Goal: Information Seeking & Learning: Learn about a topic

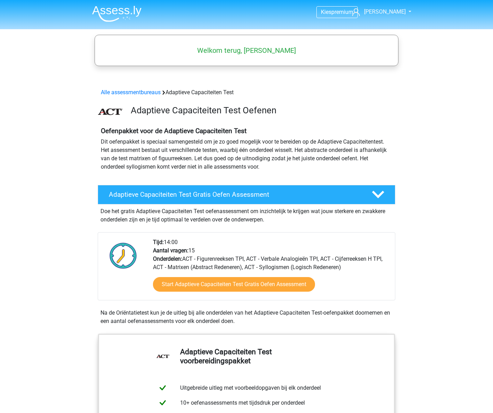
scroll to position [104, 0]
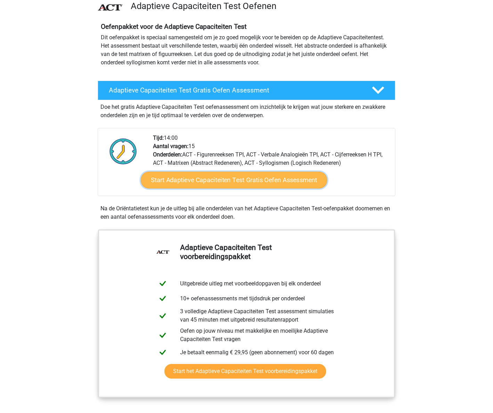
click at [226, 180] on link "Start Adaptieve Capaciteiten Test Gratis Oefen Assessment" at bounding box center [234, 180] width 186 height 17
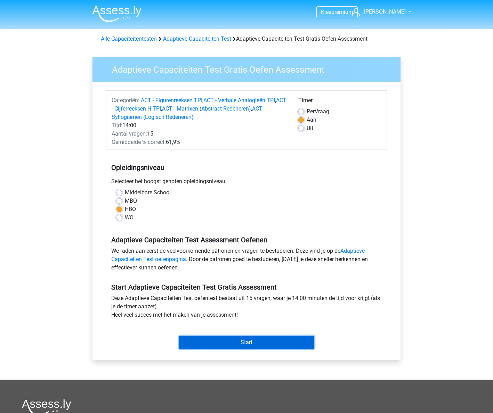
click at [226, 341] on input "Start" at bounding box center [246, 342] width 135 height 13
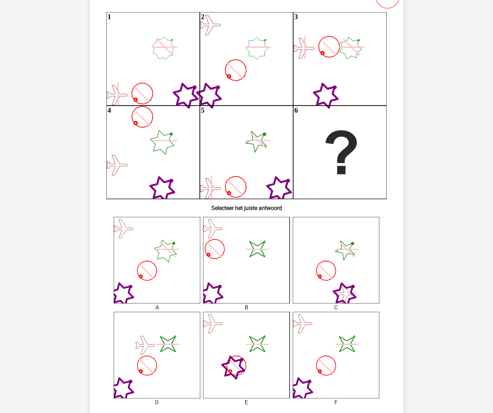
scroll to position [69, 0]
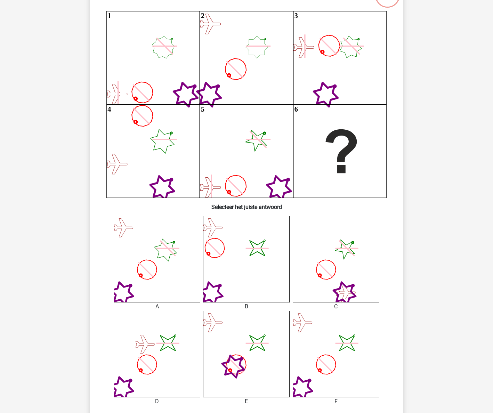
click at [339, 377] on icon "image/svg+xml" at bounding box center [336, 354] width 87 height 87
click at [331, 346] on icon "image/svg+xml" at bounding box center [336, 354] width 87 height 87
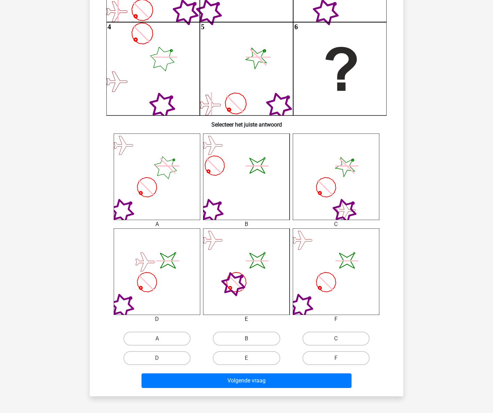
scroll to position [174, 0]
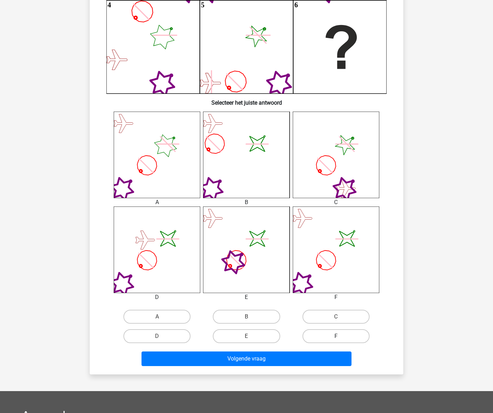
click at [334, 339] on label "F" at bounding box center [335, 336] width 67 height 14
click at [336, 339] on input "F" at bounding box center [338, 338] width 5 height 5
radio input "true"
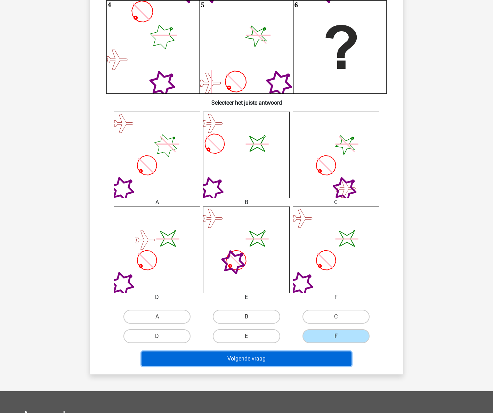
click at [329, 363] on button "Volgende vraag" at bounding box center [246, 358] width 210 height 15
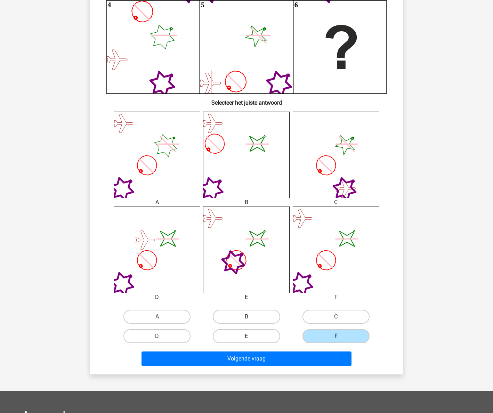
scroll to position [0, 0]
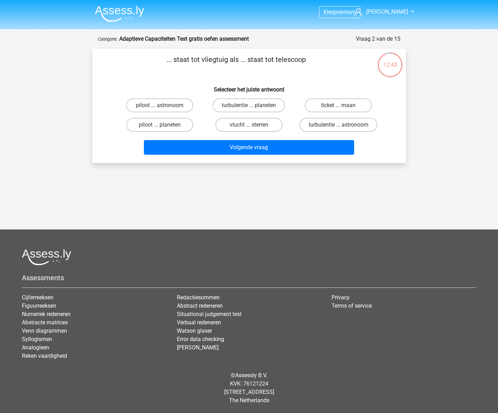
click at [164, 106] on input "piloot ... astronoom" at bounding box center [161, 107] width 5 height 5
radio input "true"
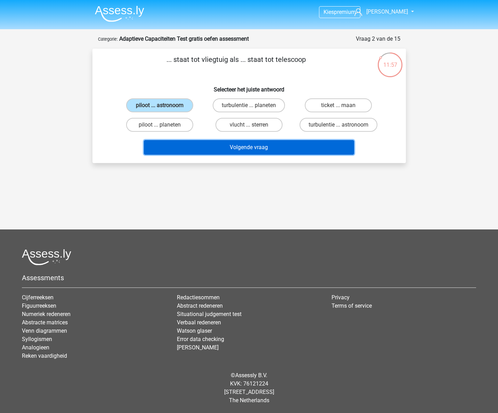
click at [245, 149] on button "Volgende vraag" at bounding box center [249, 147] width 210 height 15
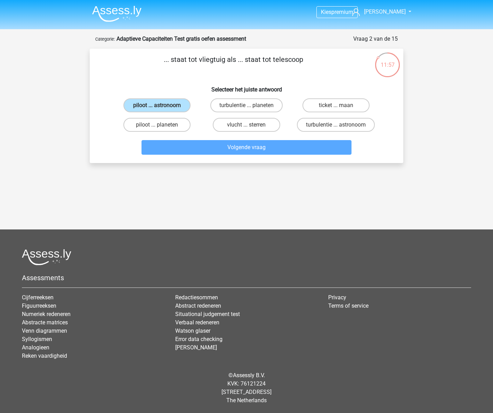
scroll to position [21, 0]
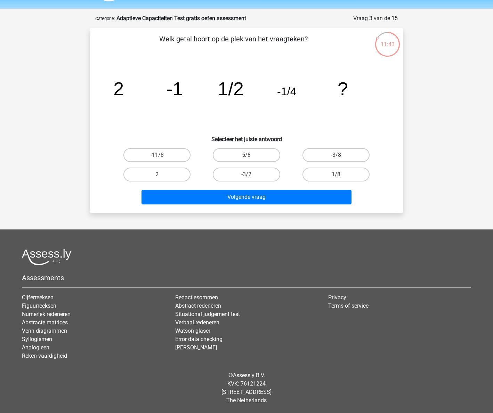
click at [336, 177] on input "1/8" at bounding box center [338, 176] width 5 height 5
radio input "true"
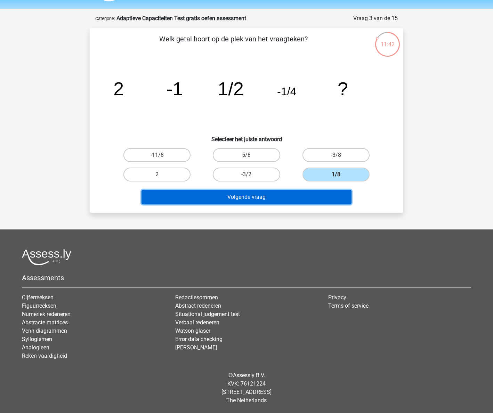
click at [325, 199] on button "Volgende vraag" at bounding box center [246, 197] width 210 height 15
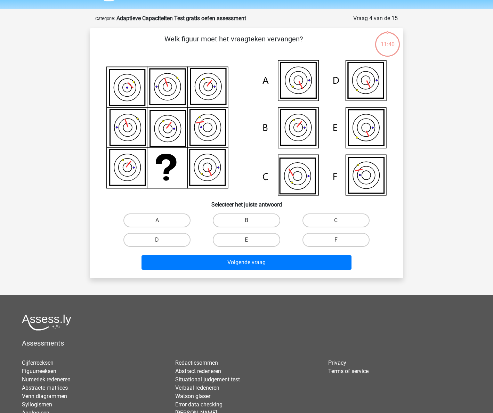
scroll to position [35, 0]
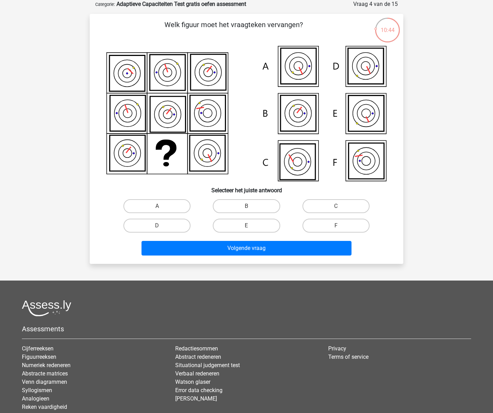
click at [376, 166] on icon at bounding box center [366, 161] width 35 height 36
click at [344, 201] on label "C" at bounding box center [335, 206] width 67 height 14
click at [340, 206] on input "C" at bounding box center [338, 208] width 5 height 5
radio input "true"
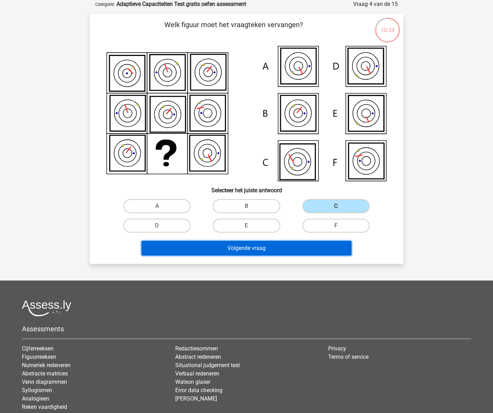
click at [259, 245] on button "Volgende vraag" at bounding box center [246, 248] width 210 height 15
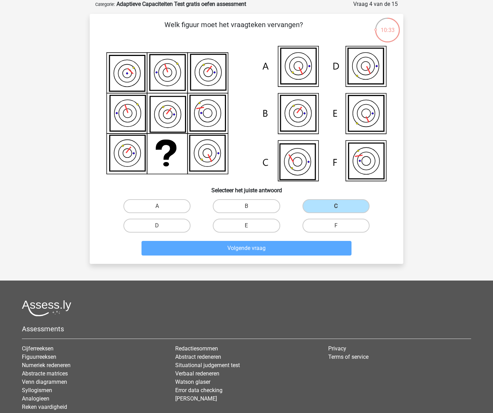
scroll to position [17, 0]
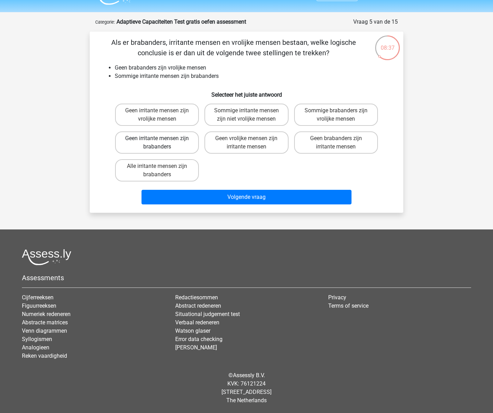
click at [170, 146] on label "Geen irritante mensen zijn brabanders" at bounding box center [157, 142] width 84 height 22
click at [162, 143] on input "Geen irritante mensen zijn brabanders" at bounding box center [159, 140] width 5 height 5
radio input "true"
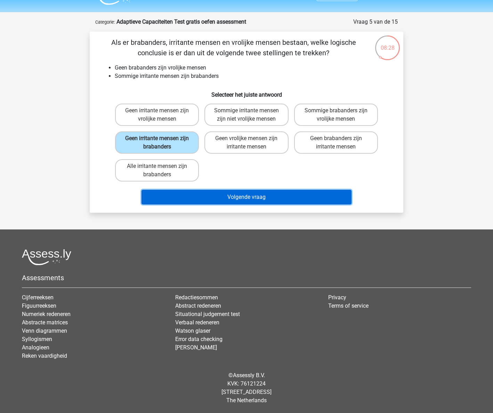
click at [257, 197] on button "Volgende vraag" at bounding box center [246, 197] width 210 height 15
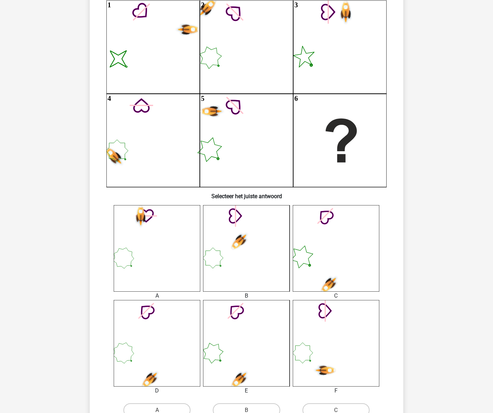
scroll to position [69, 0]
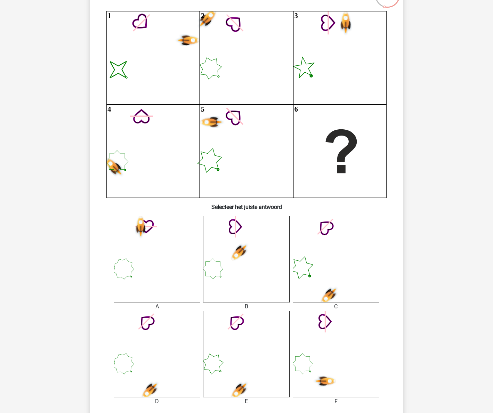
click at [320, 276] on icon at bounding box center [336, 259] width 87 height 87
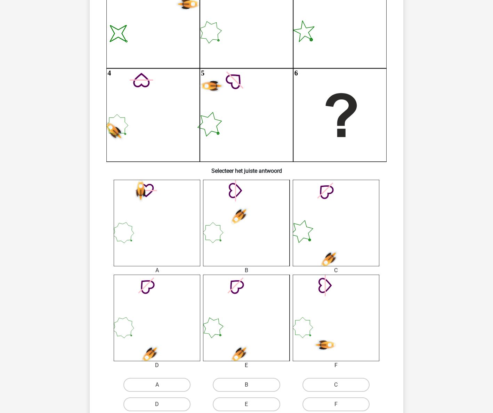
scroll to position [139, 0]
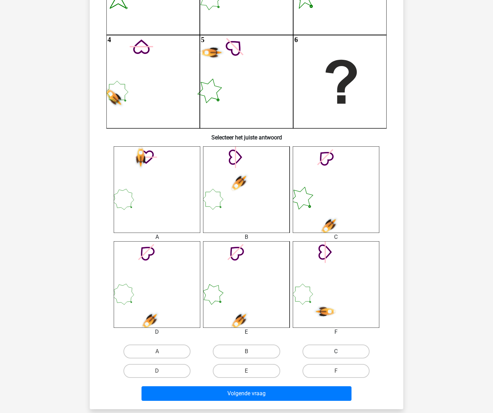
click at [317, 350] on label "C" at bounding box center [335, 351] width 67 height 14
click at [336, 351] on input "C" at bounding box center [338, 353] width 5 height 5
radio input "true"
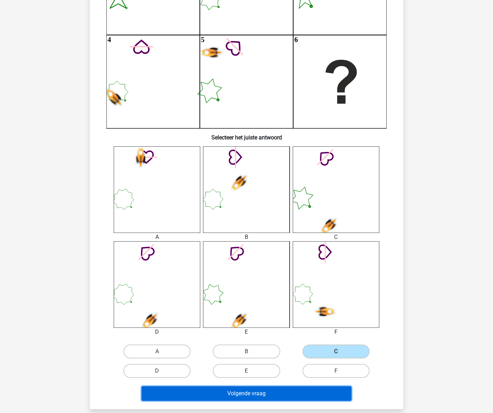
click at [302, 396] on button "Volgende vraag" at bounding box center [246, 393] width 210 height 15
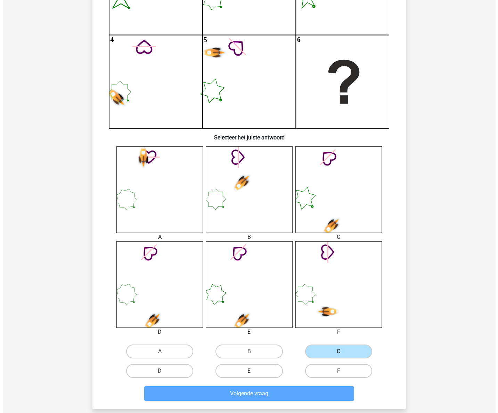
scroll to position [0, 0]
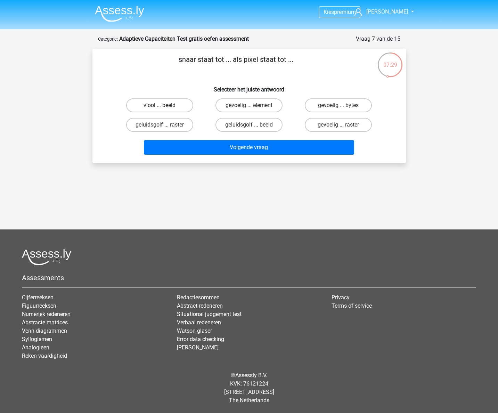
click at [177, 104] on label "viool ... beeld" at bounding box center [159, 105] width 67 height 14
click at [164, 105] on input "viool ... beeld" at bounding box center [161, 107] width 5 height 5
radio input "true"
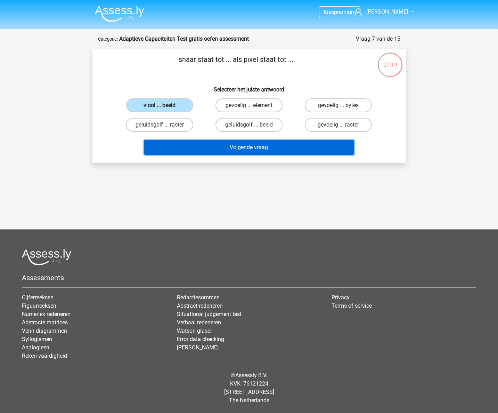
click at [252, 152] on button "Volgende vraag" at bounding box center [249, 147] width 210 height 15
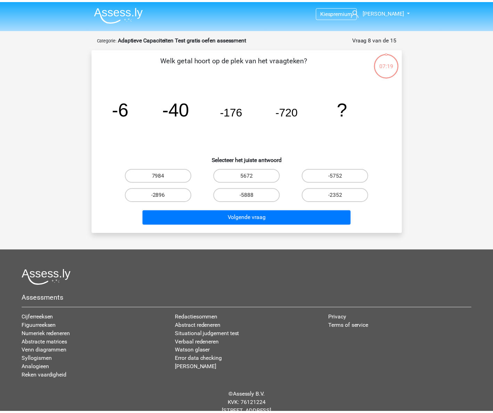
scroll to position [21, 0]
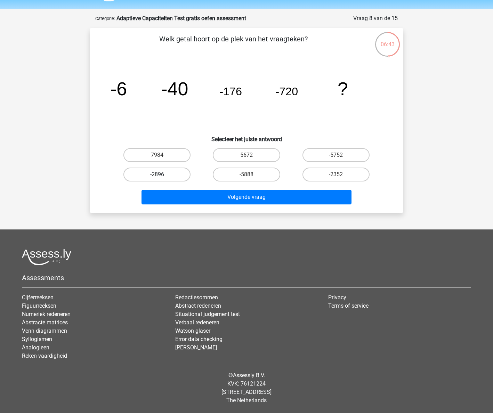
click at [156, 175] on label "-2896" at bounding box center [156, 174] width 67 height 14
click at [157, 175] on input "-2896" at bounding box center [159, 176] width 5 height 5
radio input "true"
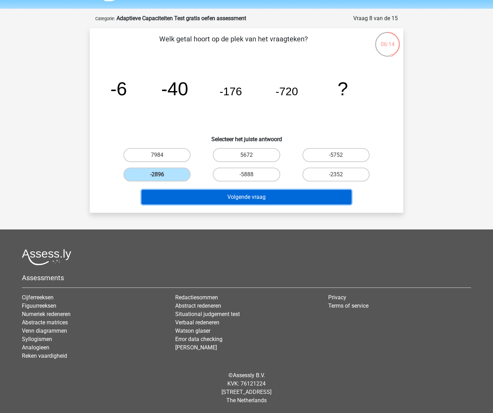
click at [304, 193] on button "Volgende vraag" at bounding box center [246, 197] width 210 height 15
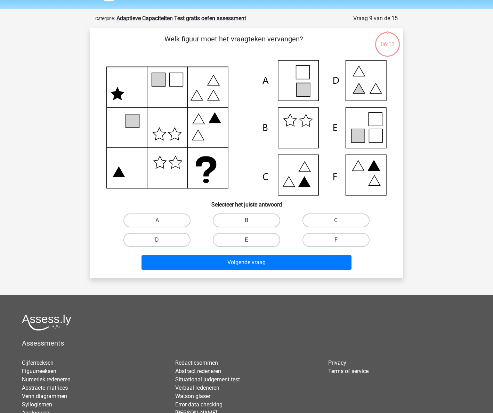
scroll to position [35, 0]
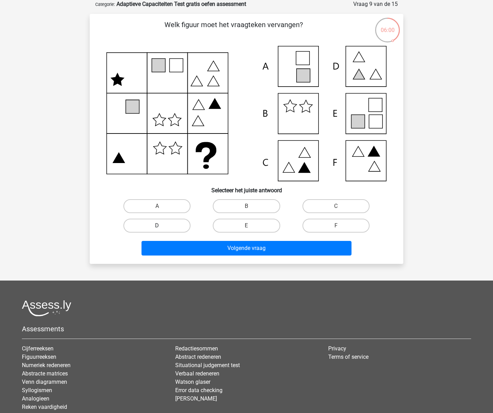
click at [172, 226] on label "D" at bounding box center [156, 226] width 67 height 14
click at [162, 226] on input "D" at bounding box center [159, 228] width 5 height 5
radio input "true"
click at [252, 224] on label "E" at bounding box center [246, 226] width 67 height 14
click at [251, 226] on input "E" at bounding box center [248, 228] width 5 height 5
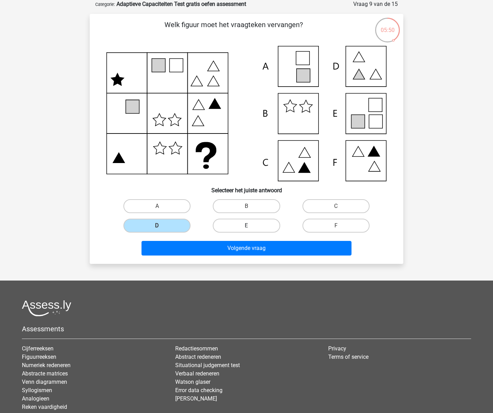
radio input "true"
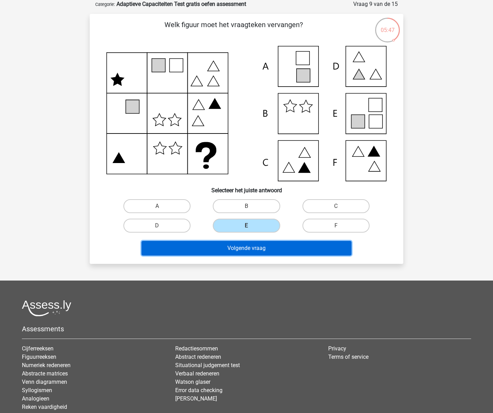
click at [252, 246] on button "Volgende vraag" at bounding box center [246, 248] width 210 height 15
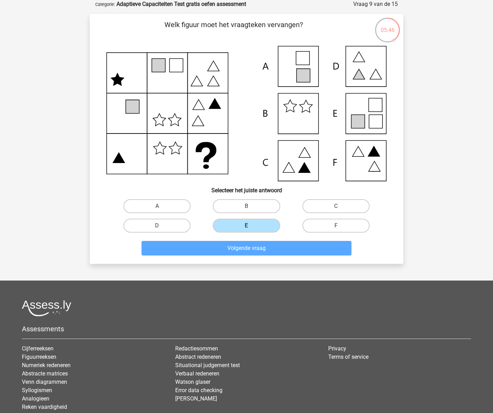
scroll to position [17, 0]
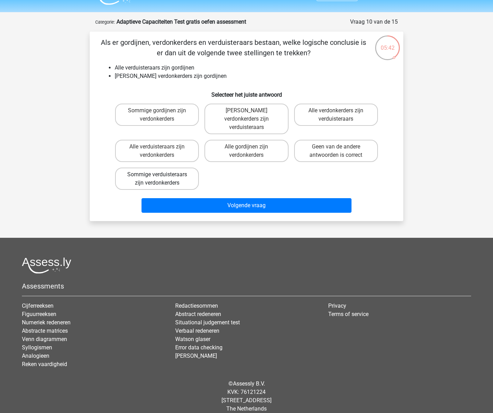
click at [157, 171] on label "Sommige verduisteraars zijn verdonkerders" at bounding box center [157, 178] width 84 height 22
click at [157, 174] on input "Sommige verduisteraars zijn verdonkerders" at bounding box center [159, 176] width 5 height 5
radio input "true"
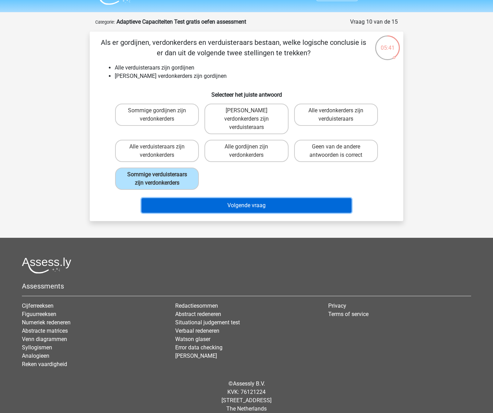
click at [187, 198] on button "Volgende vraag" at bounding box center [246, 205] width 210 height 15
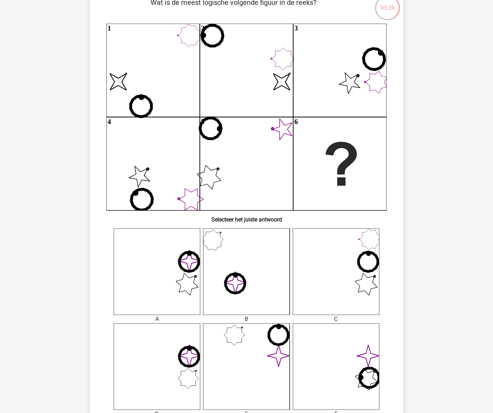
scroll to position [69, 0]
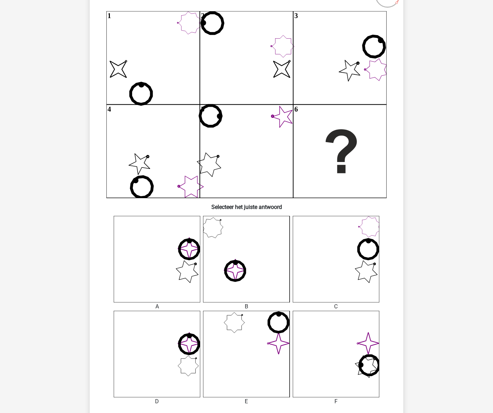
click at [185, 365] on icon "image/svg+xml" at bounding box center [157, 354] width 87 height 87
click at [184, 365] on icon "image/svg+xml" at bounding box center [157, 354] width 87 height 87
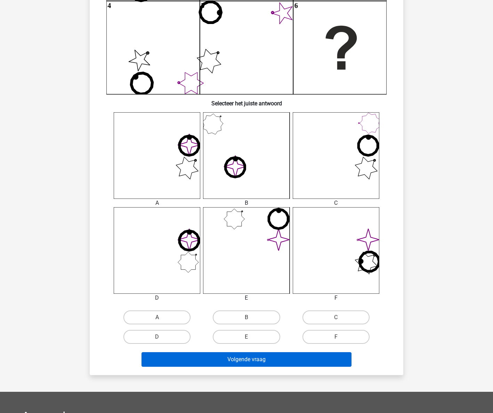
scroll to position [174, 0]
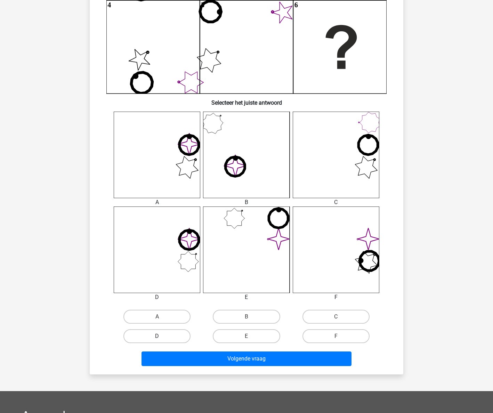
click at [166, 332] on label "D" at bounding box center [156, 336] width 67 height 14
click at [162, 336] on input "D" at bounding box center [159, 338] width 5 height 5
radio input "true"
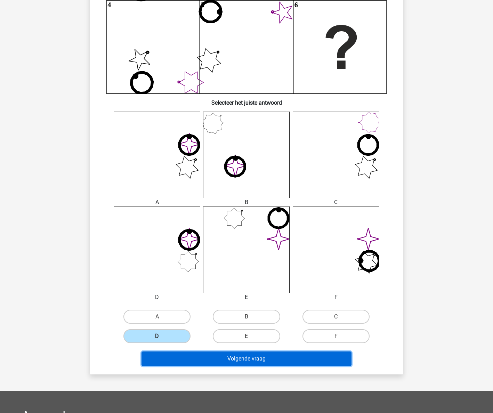
click at [215, 360] on button "Volgende vraag" at bounding box center [246, 358] width 210 height 15
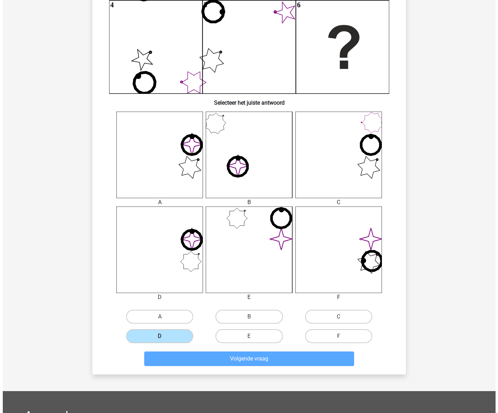
scroll to position [0, 0]
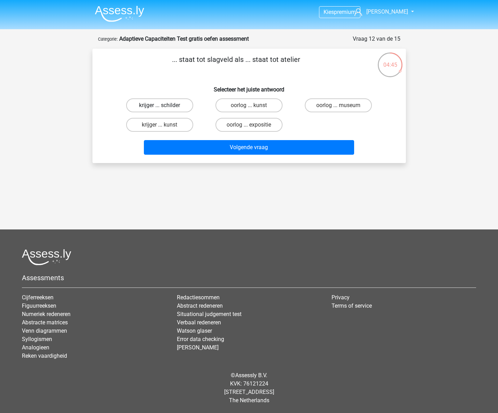
click at [173, 108] on label "krijger ... schilder" at bounding box center [159, 105] width 67 height 14
click at [164, 108] on input "krijger ... schilder" at bounding box center [161, 107] width 5 height 5
radio input "true"
click at [245, 116] on div "oorlog ... expositie" at bounding box center [248, 124] width 89 height 19
click at [245, 124] on label "oorlog ... expositie" at bounding box center [248, 125] width 67 height 14
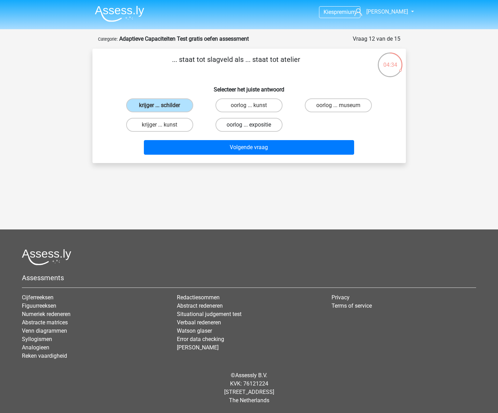
click at [249, 125] on input "oorlog ... expositie" at bounding box center [251, 127] width 5 height 5
radio input "true"
click at [185, 126] on label "krijger ... kunst" at bounding box center [159, 125] width 67 height 14
click at [164, 126] on input "krijger ... kunst" at bounding box center [161, 127] width 5 height 5
radio input "true"
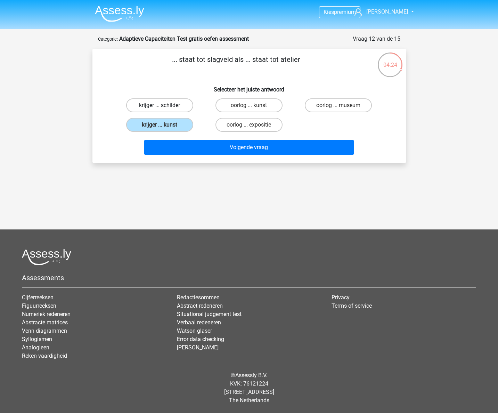
click at [183, 107] on label "krijger ... schilder" at bounding box center [159, 105] width 67 height 14
click at [164, 107] on input "krijger ... schilder" at bounding box center [161, 107] width 5 height 5
radio input "true"
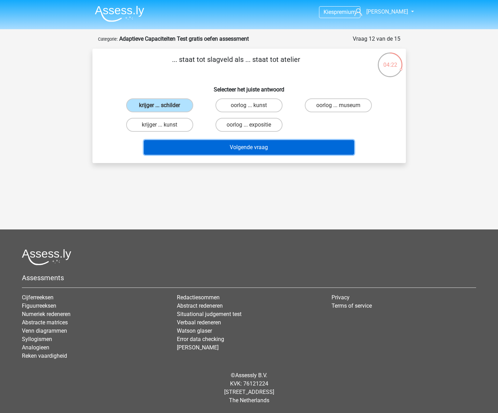
click at [216, 147] on button "Volgende vraag" at bounding box center [249, 147] width 210 height 15
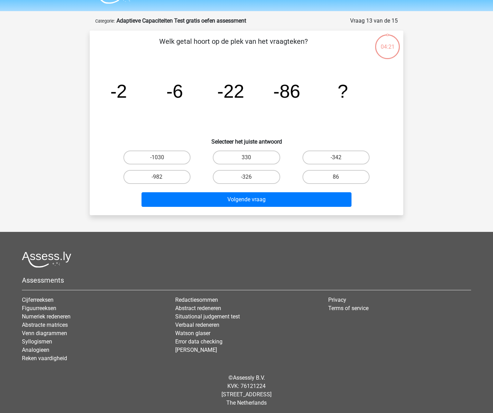
scroll to position [21, 0]
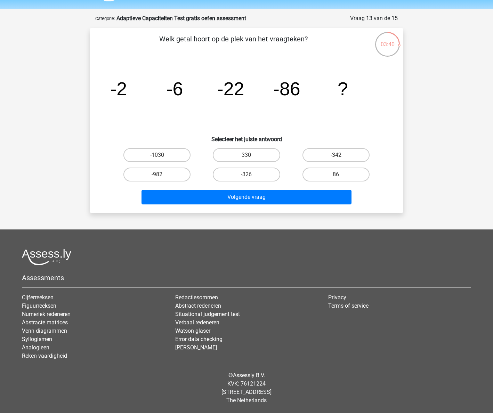
click at [268, 95] on icon "image/svg+xml -2 -6 -22 -86 ?" at bounding box center [246, 95] width 280 height 70
click at [255, 174] on label "-326" at bounding box center [246, 174] width 67 height 14
click at [251, 174] on input "-326" at bounding box center [248, 176] width 5 height 5
radio input "true"
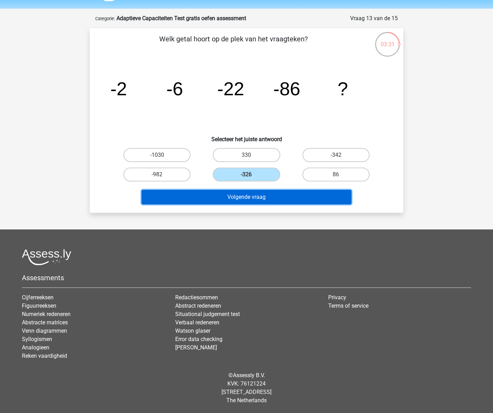
click at [254, 196] on button "Volgende vraag" at bounding box center [246, 197] width 210 height 15
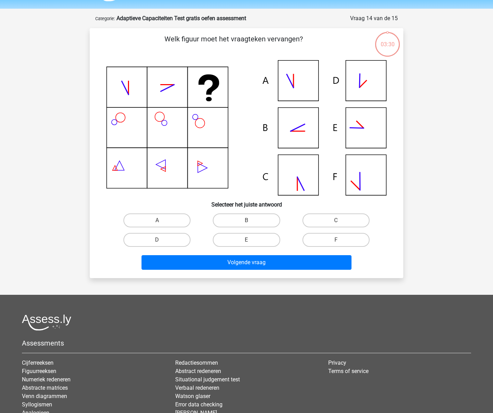
scroll to position [35, 0]
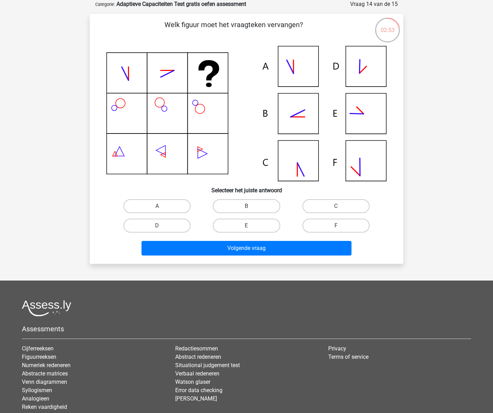
click at [294, 116] on icon at bounding box center [246, 113] width 280 height 135
click at [242, 204] on label "B" at bounding box center [246, 206] width 67 height 14
click at [246, 206] on input "B" at bounding box center [248, 208] width 5 height 5
radio input "true"
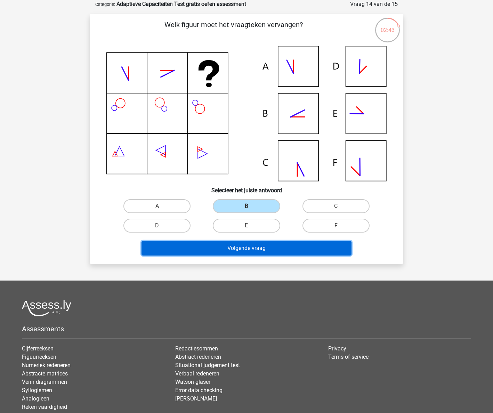
click at [256, 246] on button "Volgende vraag" at bounding box center [246, 248] width 210 height 15
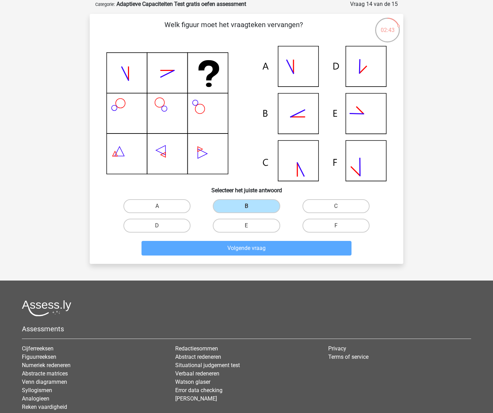
scroll to position [17, 0]
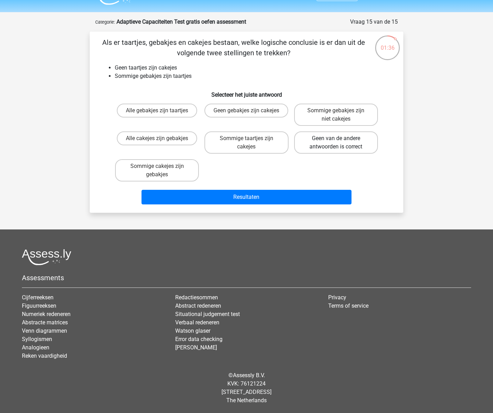
click at [302, 141] on label "Geen van de andere antwoorden is correct" at bounding box center [336, 142] width 84 height 22
click at [336, 141] on input "Geen van de andere antwoorden is correct" at bounding box center [338, 140] width 5 height 5
radio input "true"
click at [230, 114] on label "Geen gebakjes zijn cakejes" at bounding box center [246, 111] width 84 height 14
click at [246, 114] on input "Geen gebakjes zijn cakejes" at bounding box center [248, 113] width 5 height 5
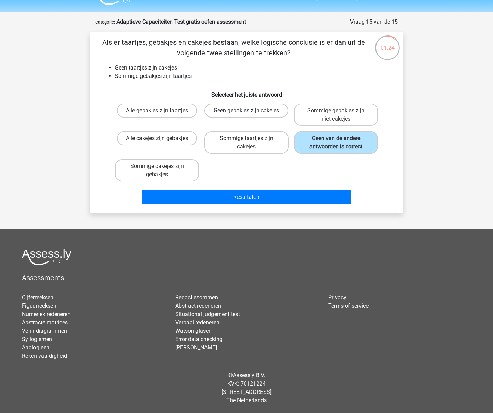
radio input "true"
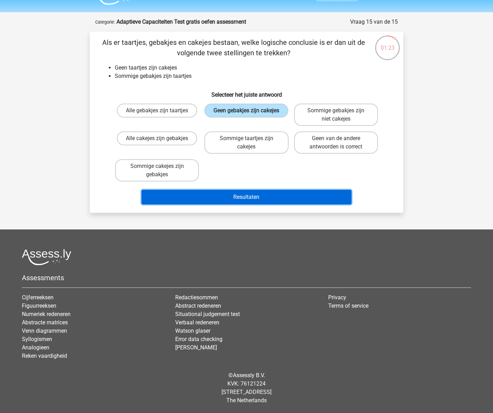
click at [266, 198] on button "Resultaten" at bounding box center [246, 197] width 210 height 15
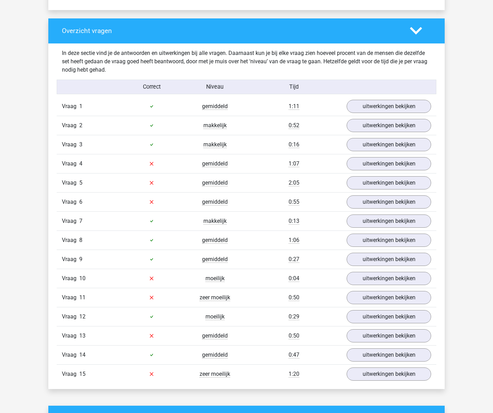
scroll to position [730, 0]
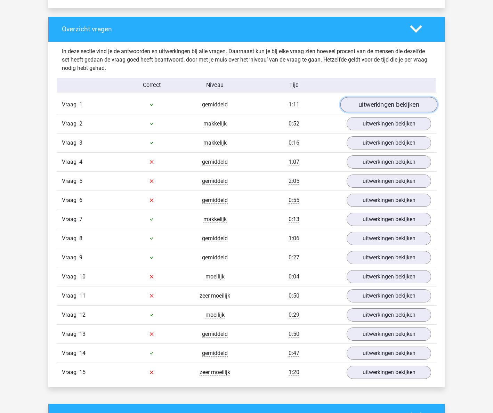
click at [378, 102] on link "uitwerkingen bekijken" at bounding box center [388, 104] width 97 height 15
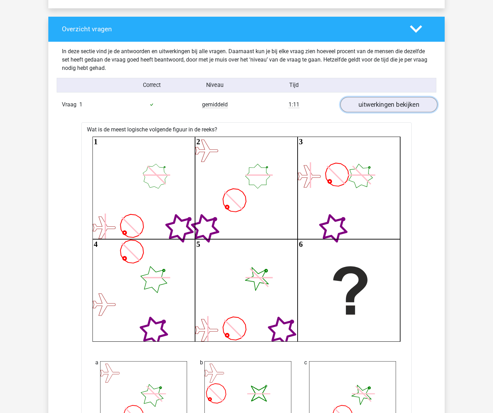
click at [378, 102] on link "uitwerkingen bekijken" at bounding box center [388, 104] width 97 height 15
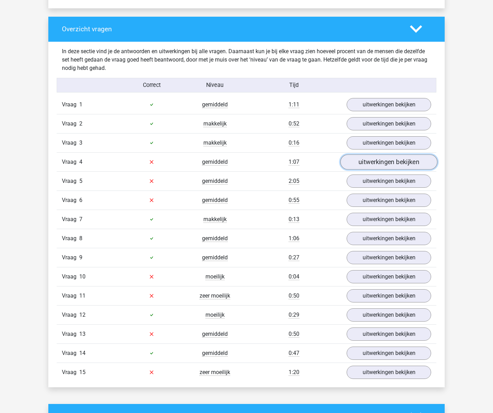
click at [373, 164] on link "uitwerkingen bekijken" at bounding box center [388, 161] width 97 height 15
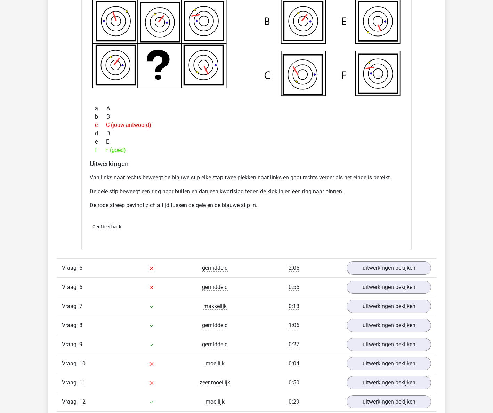
scroll to position [1042, 0]
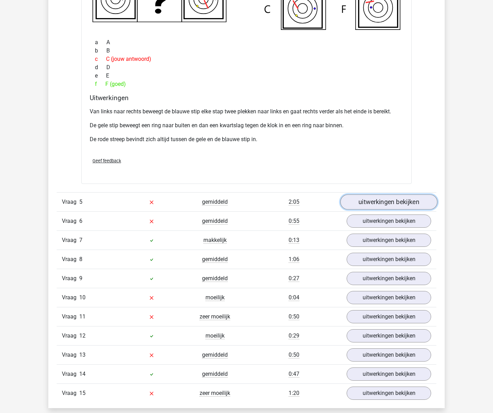
click at [376, 204] on link "uitwerkingen bekijken" at bounding box center [388, 201] width 97 height 15
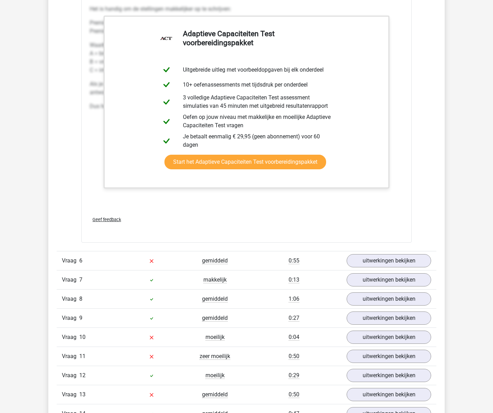
scroll to position [1425, 0]
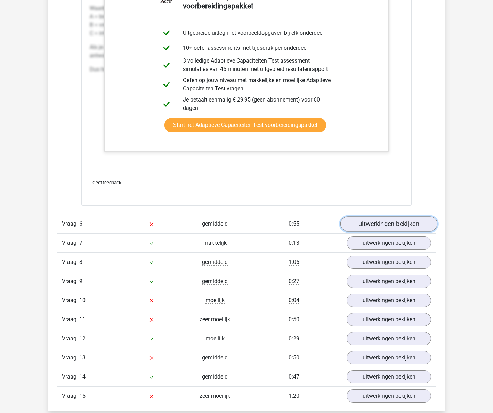
click at [376, 221] on link "uitwerkingen bekijken" at bounding box center [388, 223] width 97 height 15
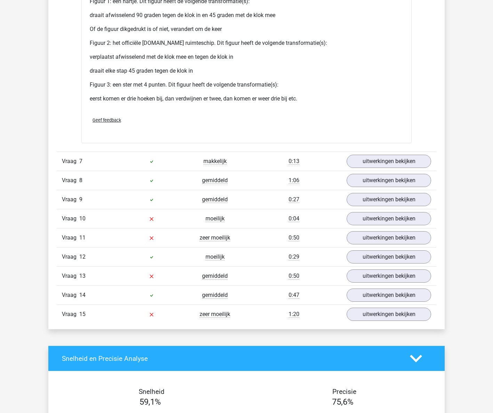
scroll to position [2154, 0]
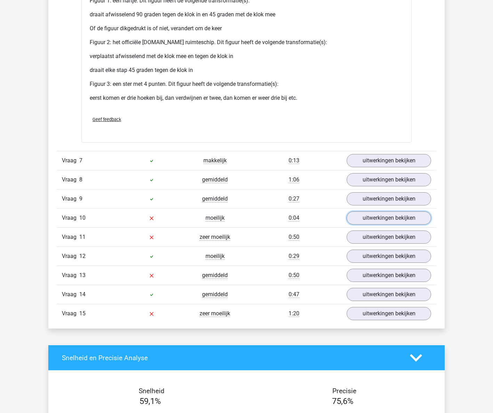
click at [377, 221] on link "uitwerkingen bekijken" at bounding box center [388, 217] width 84 height 13
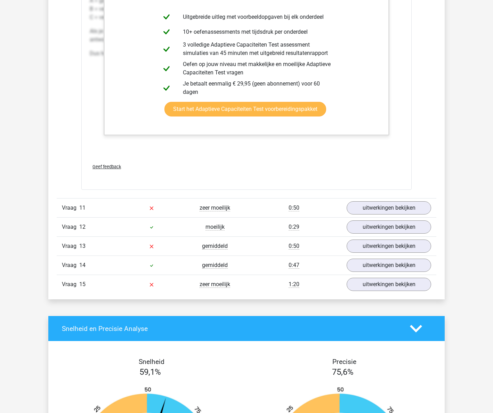
scroll to position [2571, 0]
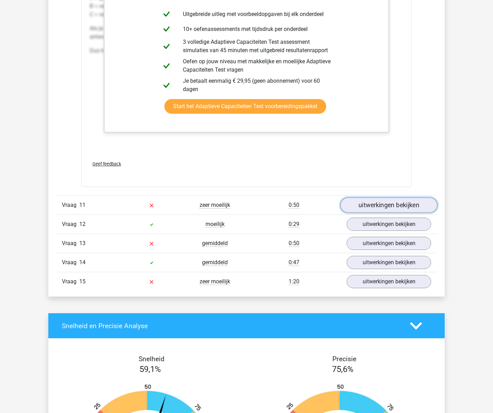
click at [380, 207] on link "uitwerkingen bekijken" at bounding box center [388, 204] width 97 height 15
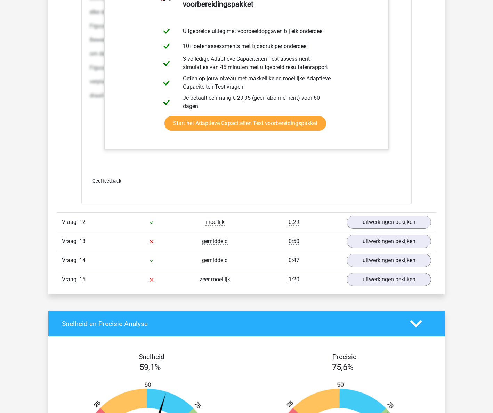
scroll to position [3301, 0]
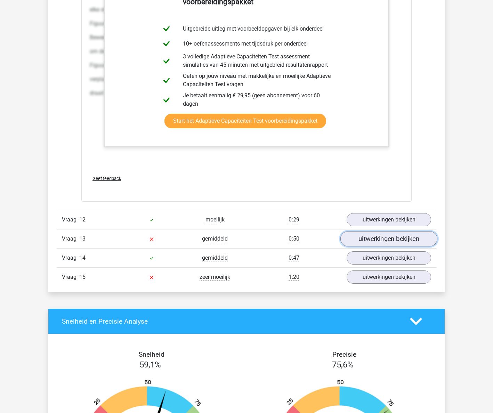
click at [377, 245] on link "uitwerkingen bekijken" at bounding box center [388, 238] width 97 height 15
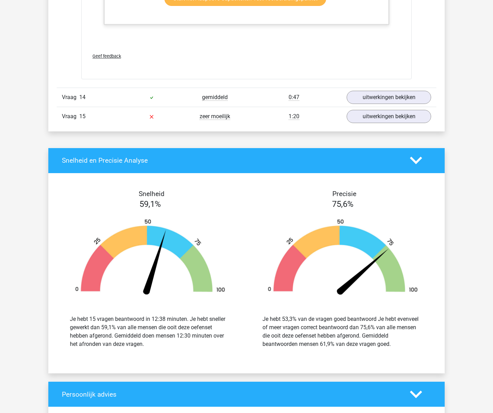
scroll to position [3892, 0]
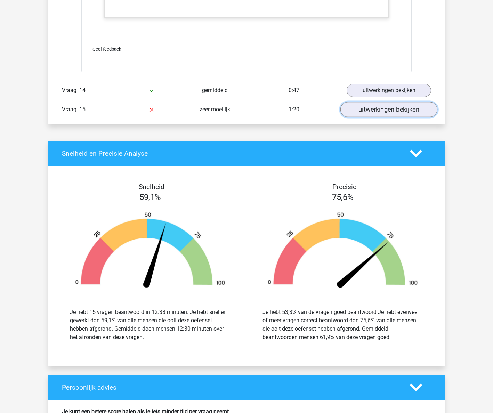
click at [382, 109] on link "uitwerkingen bekijken" at bounding box center [388, 109] width 97 height 15
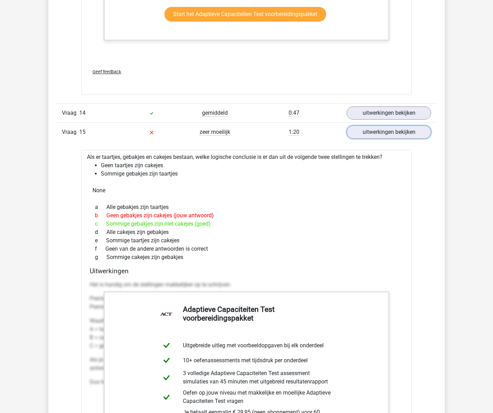
scroll to position [3857, 0]
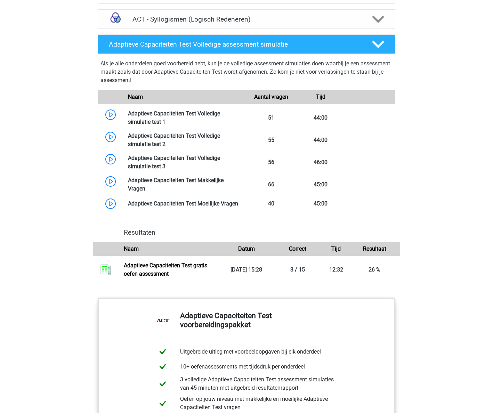
scroll to position [799, 0]
